Goal: Task Accomplishment & Management: Manage account settings

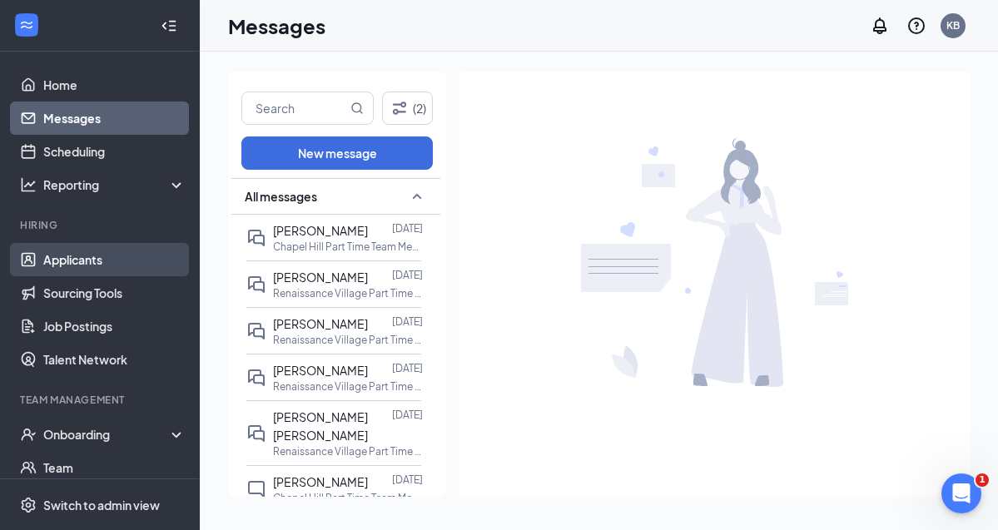
click at [64, 261] on link "Applicants" at bounding box center [114, 259] width 142 height 33
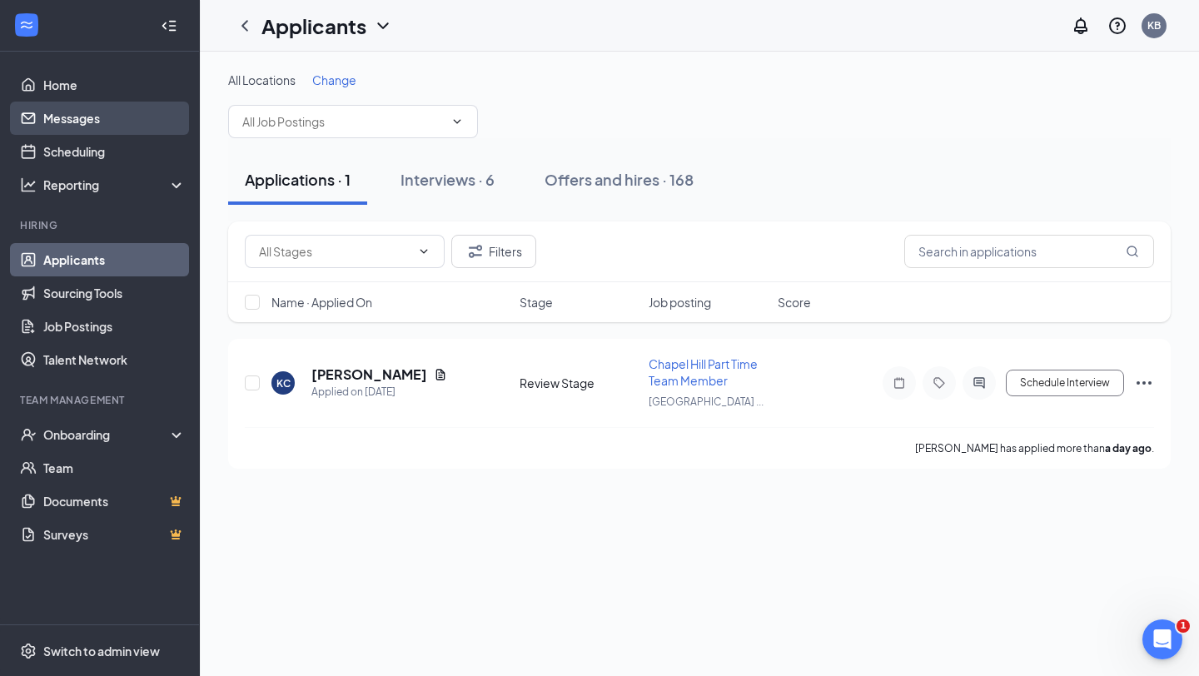
click at [63, 122] on link "Messages" at bounding box center [114, 118] width 142 height 33
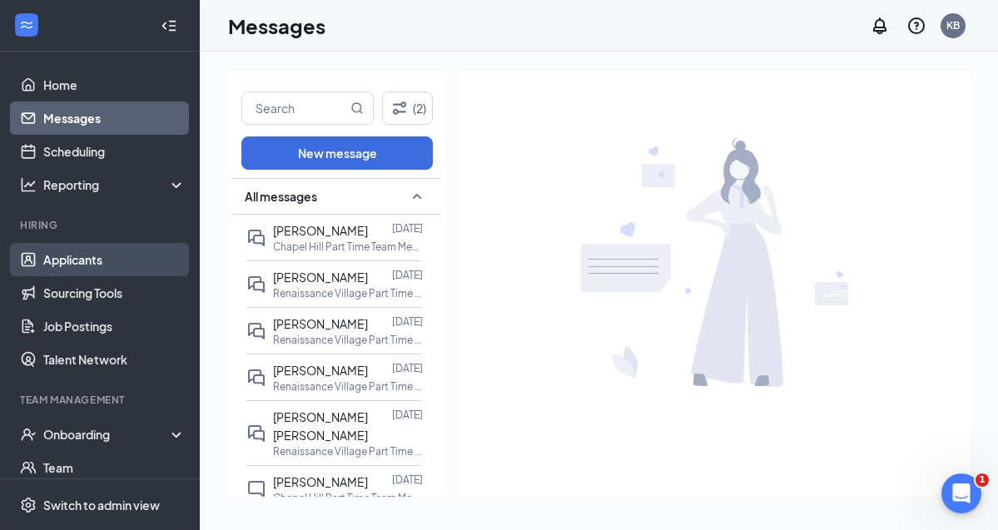
click at [51, 259] on link "Applicants" at bounding box center [114, 259] width 142 height 33
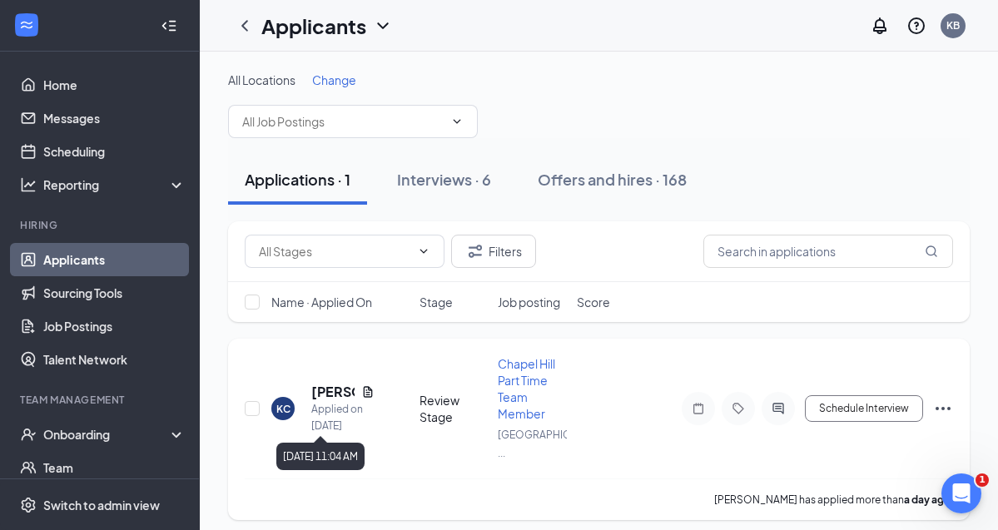
click at [329, 388] on h5 "[PERSON_NAME]" at bounding box center [332, 392] width 43 height 18
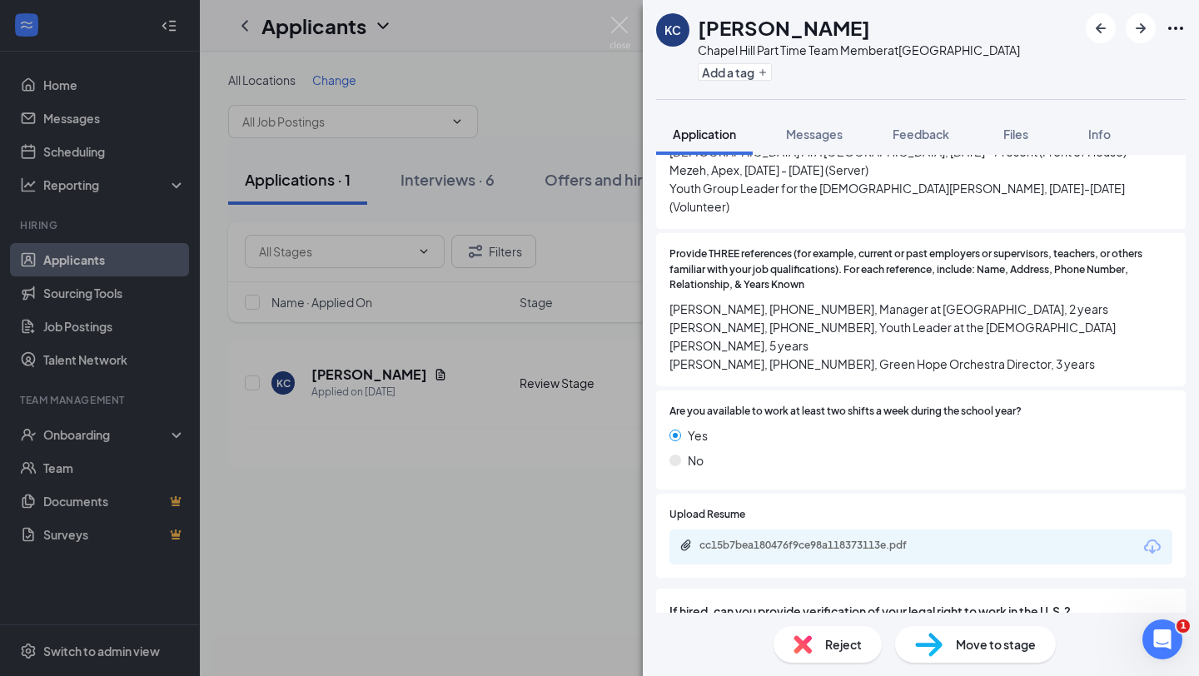
scroll to position [1077, 0]
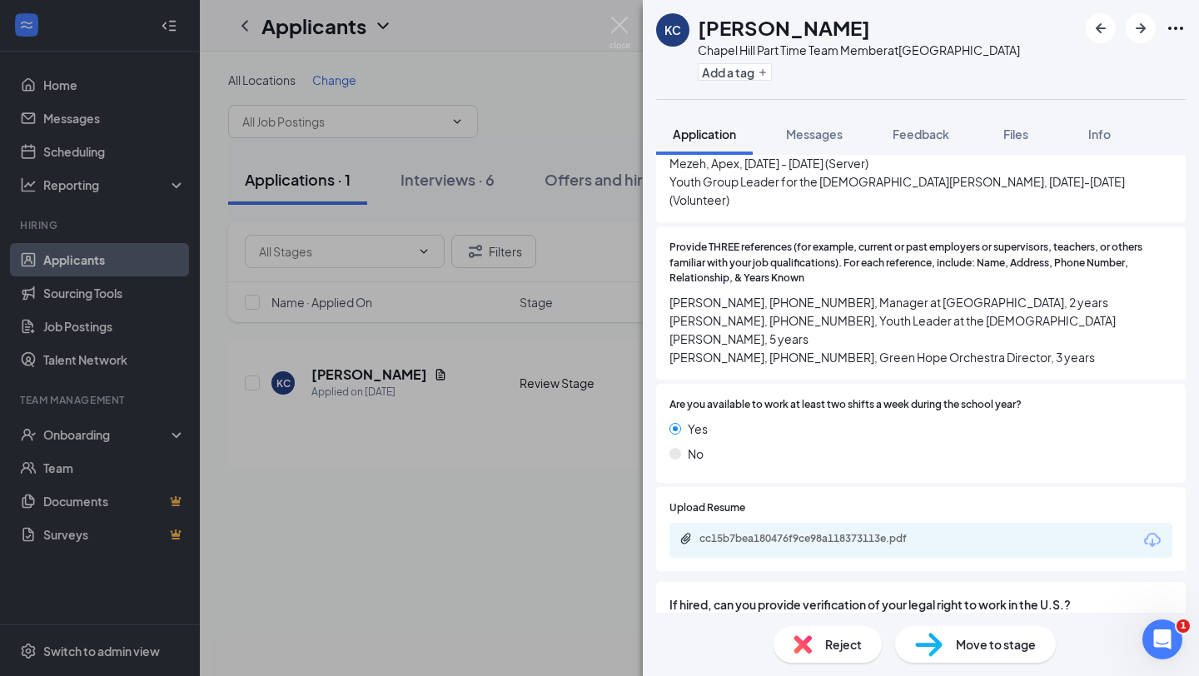
click at [757, 530] on div "cc15b7bea180476f9ce98a118373113e.pdf" at bounding box center [920, 540] width 503 height 35
click at [757, 530] on div "cc15b7bea180476f9ce98a118373113e.pdf" at bounding box center [815, 538] width 233 height 13
click at [522, 82] on div "KC Kirstin Crump Chapel Hill Part Time Team Member at Chapel Hill University Pl…" at bounding box center [599, 338] width 1199 height 676
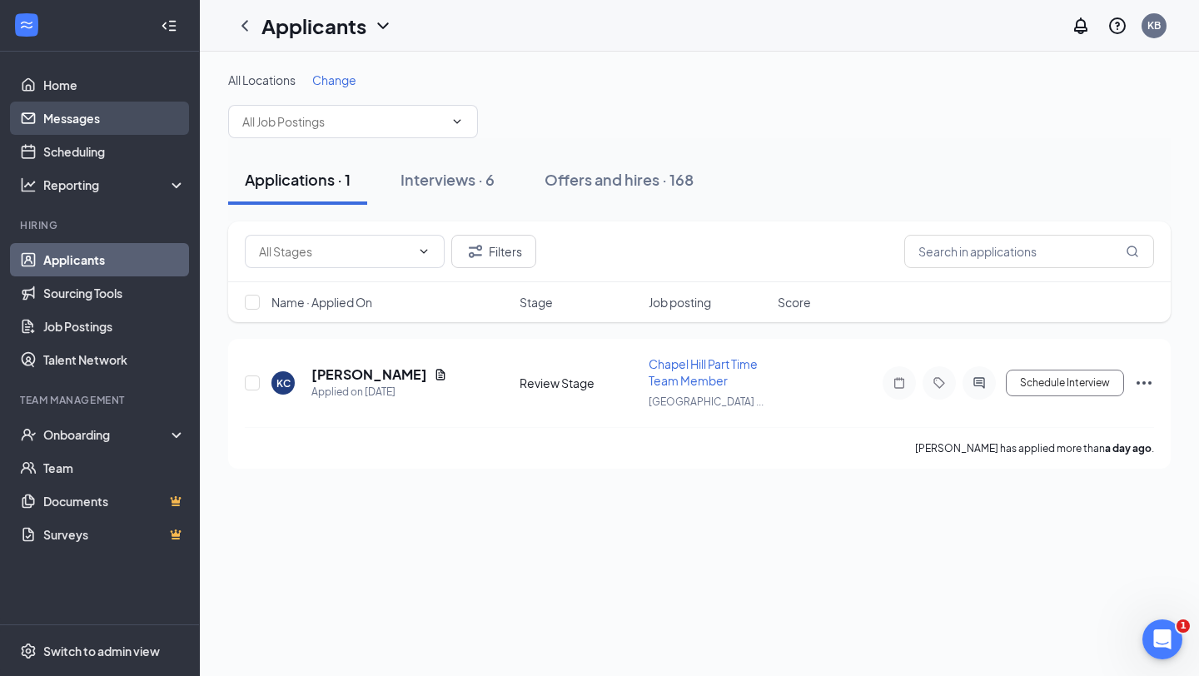
click at [53, 123] on link "Messages" at bounding box center [114, 118] width 142 height 33
